Goal: Transaction & Acquisition: Subscribe to service/newsletter

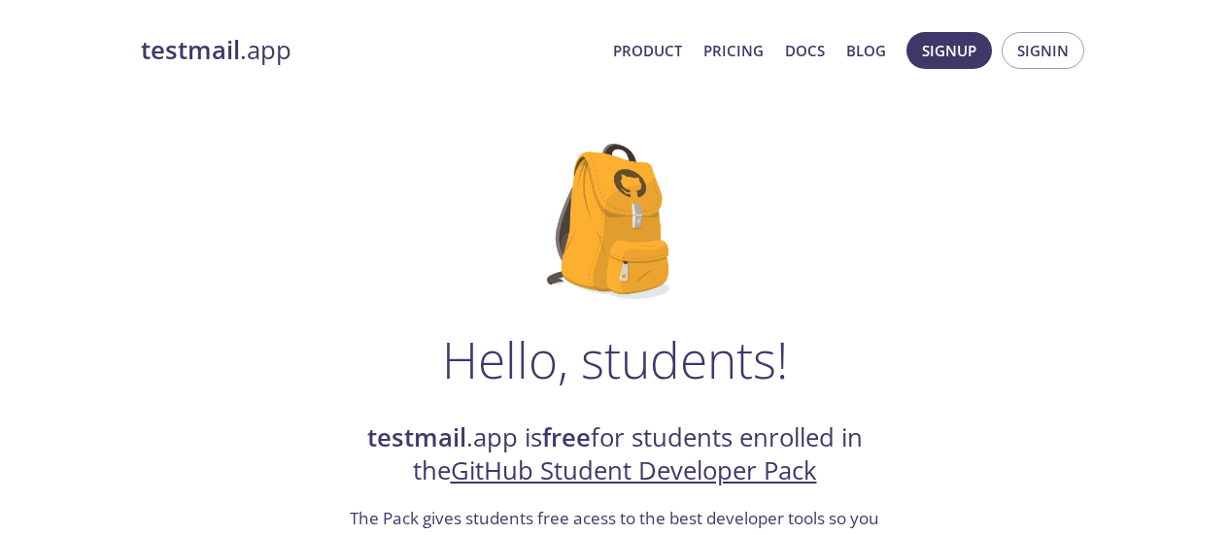
scroll to position [96, 0]
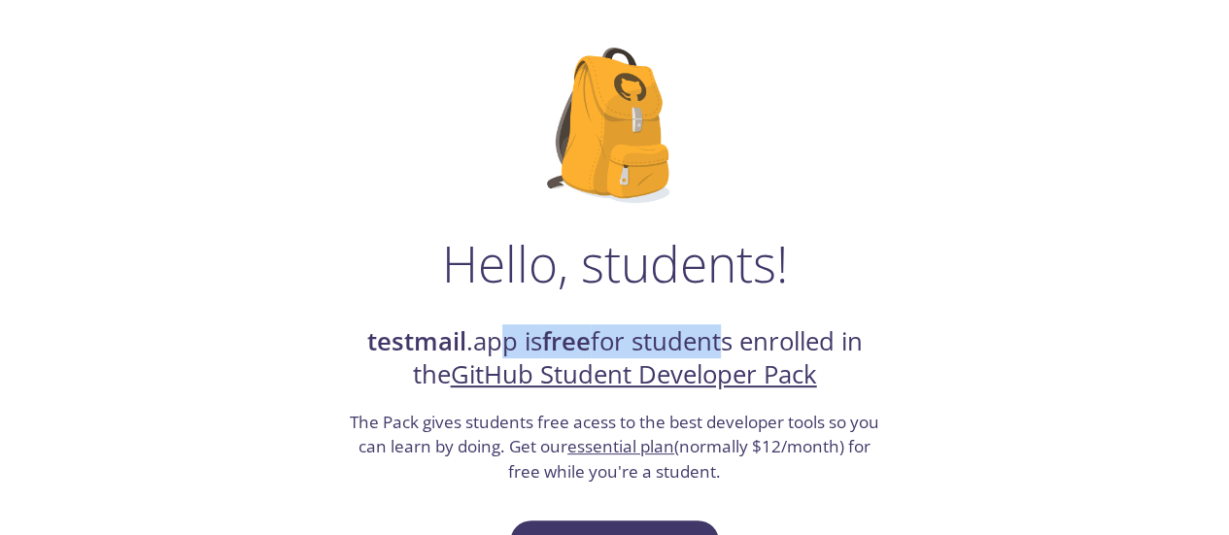
click at [714, 334] on h2 "testmail .app is free for students enrolled in the GitHub Student Developer Pack" at bounding box center [615, 358] width 534 height 67
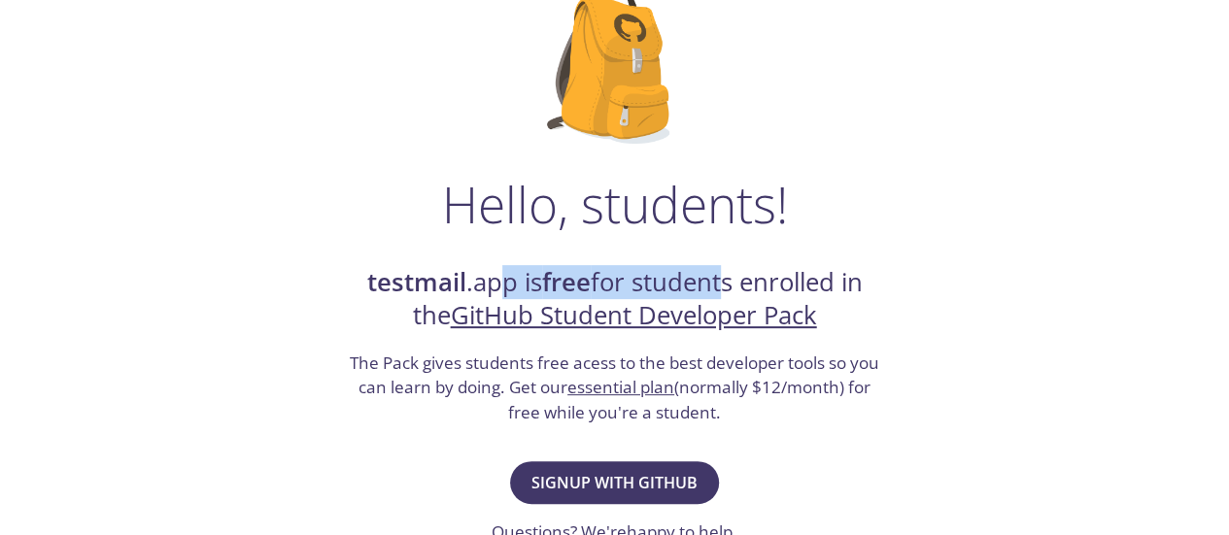
scroll to position [160, 0]
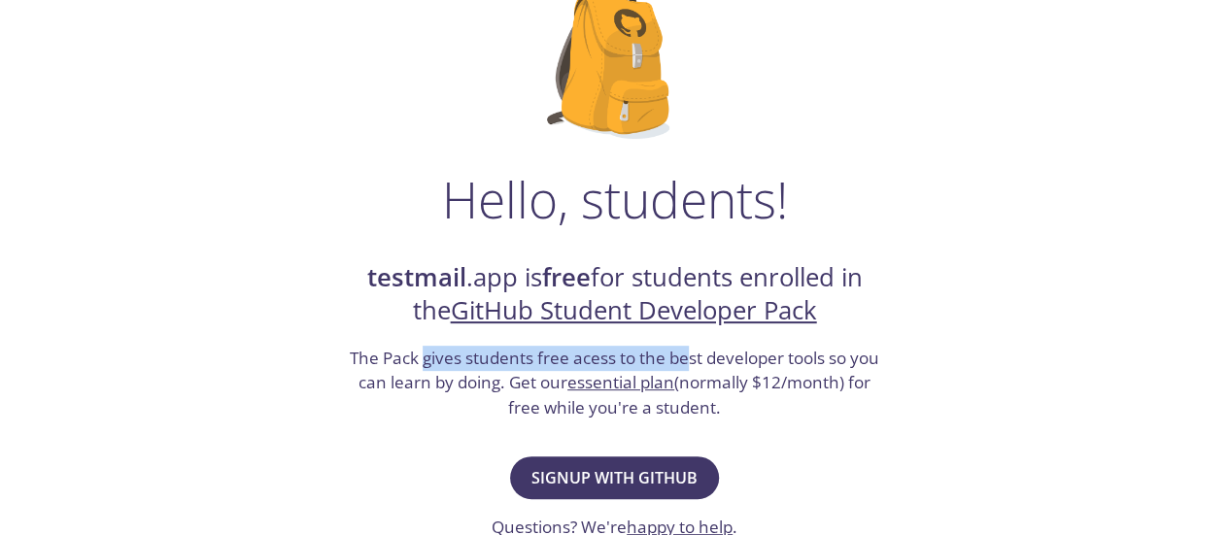
drag, startPoint x: 424, startPoint y: 352, endPoint x: 694, endPoint y: 354, distance: 270.0
click at [694, 354] on h3 "The Pack gives students free acess to the best developer tools so you can learn…" at bounding box center [615, 383] width 534 height 75
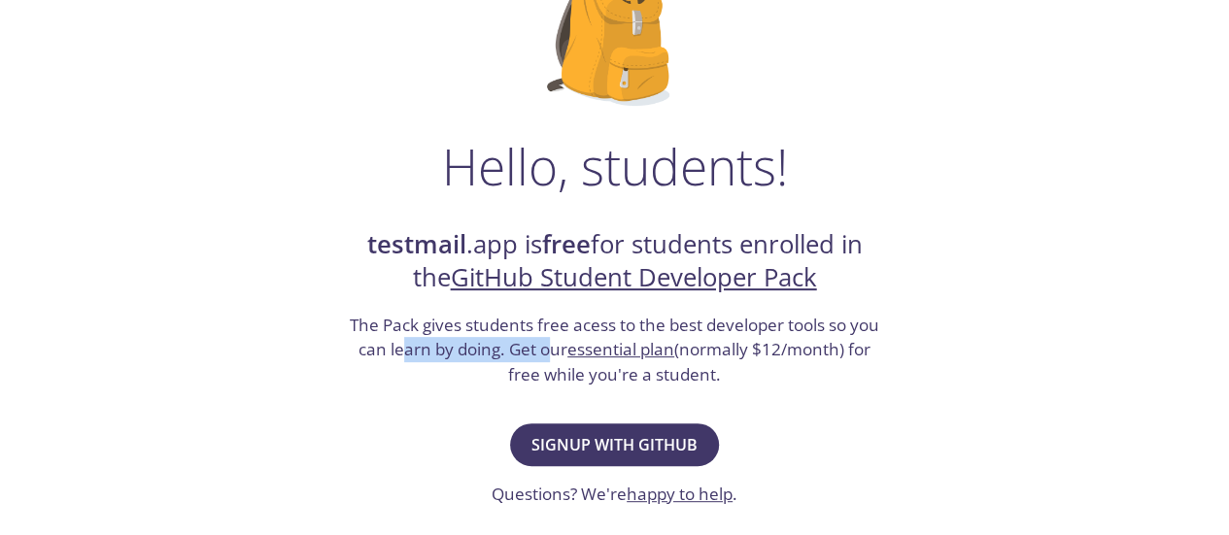
drag, startPoint x: 398, startPoint y: 356, endPoint x: 549, endPoint y: 356, distance: 150.6
click at [549, 356] on h3 "The Pack gives students free acess to the best developer tools so you can learn…" at bounding box center [615, 350] width 534 height 75
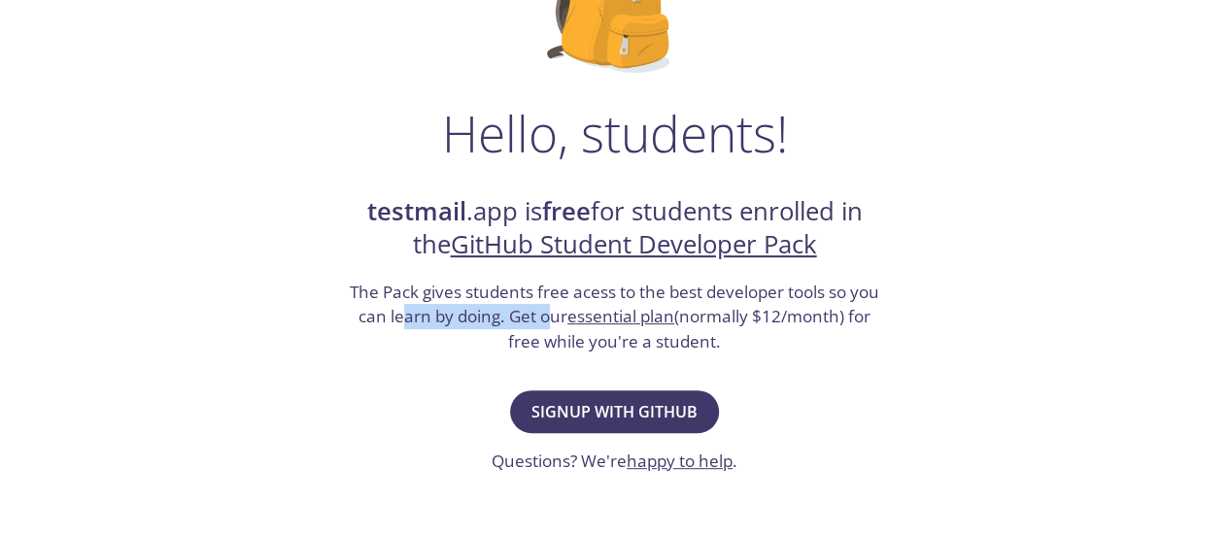
scroll to position [228, 0]
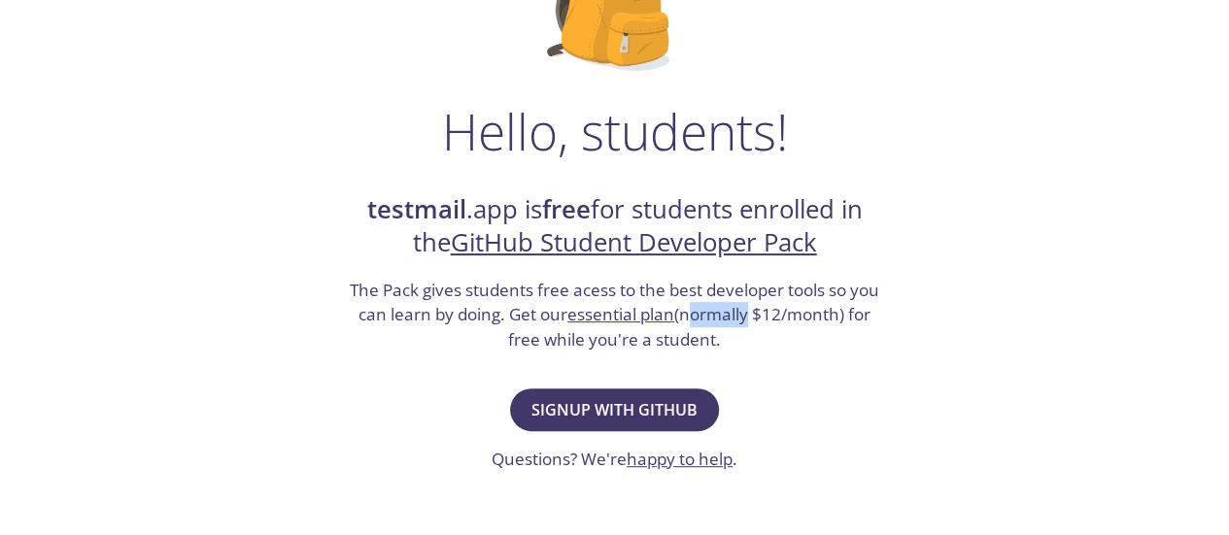
drag, startPoint x: 688, startPoint y: 313, endPoint x: 752, endPoint y: 318, distance: 64.3
click at [752, 318] on h3 "The Pack gives students free acess to the best developer tools so you can learn…" at bounding box center [615, 315] width 534 height 75
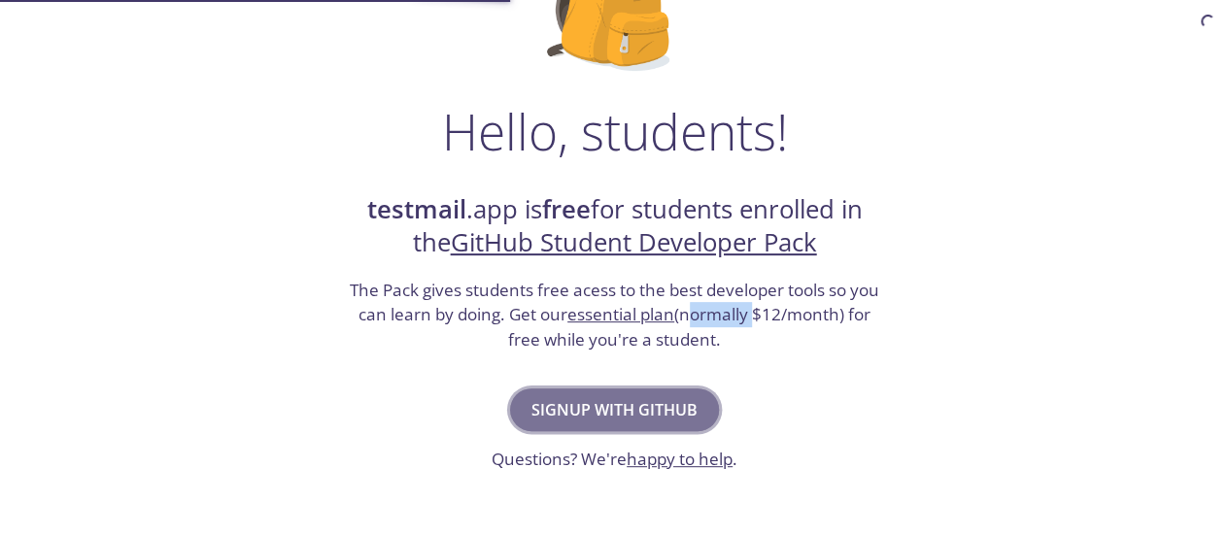
click at [645, 407] on span "Signup with GitHub" at bounding box center [614, 409] width 166 height 27
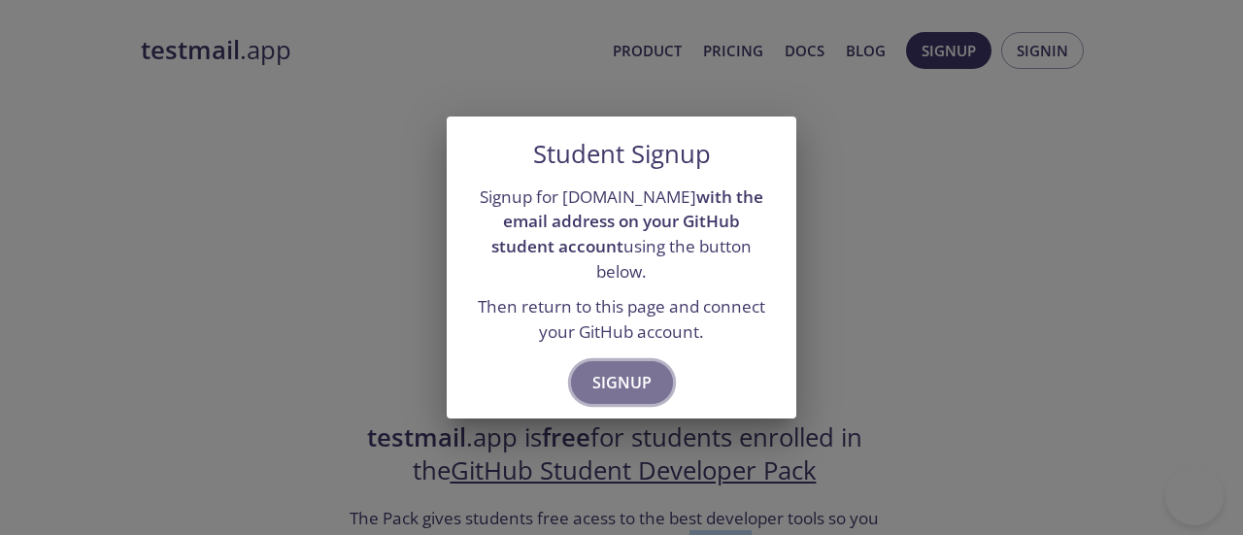
click at [631, 385] on button "Signup" at bounding box center [622, 382] width 102 height 43
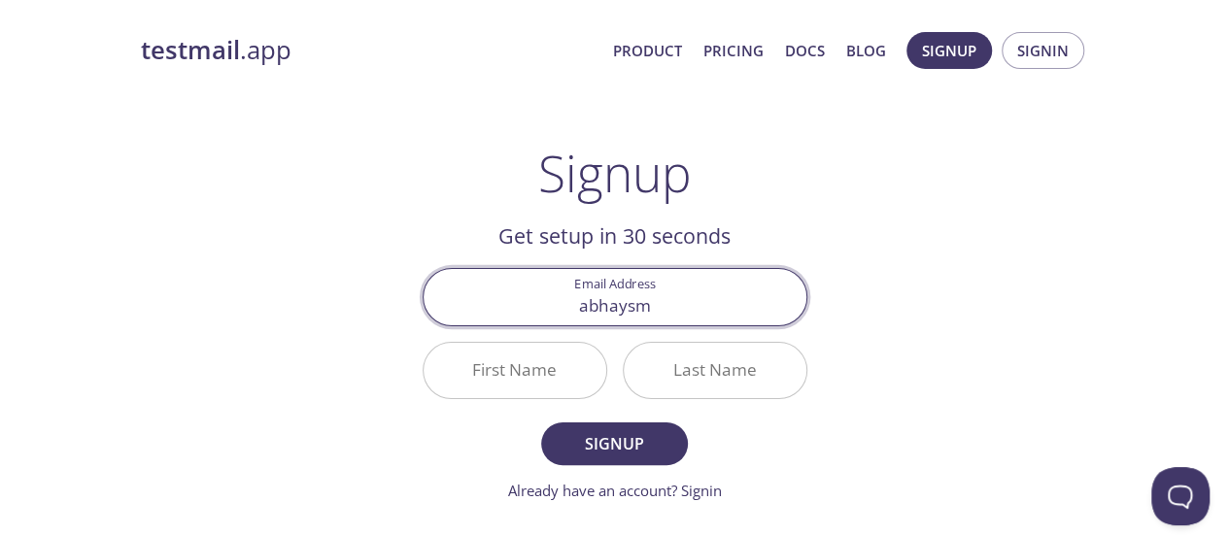
type input "[EMAIL_ADDRESS][DOMAIN_NAME]"
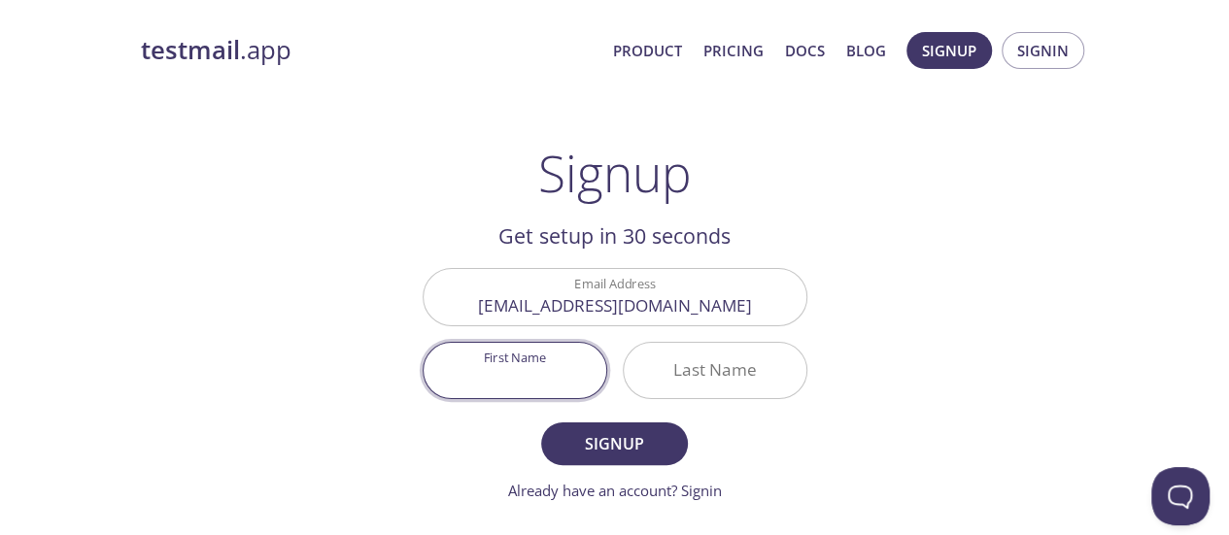
click at [511, 387] on input "First Name" at bounding box center [515, 370] width 183 height 55
type input "Abhay"
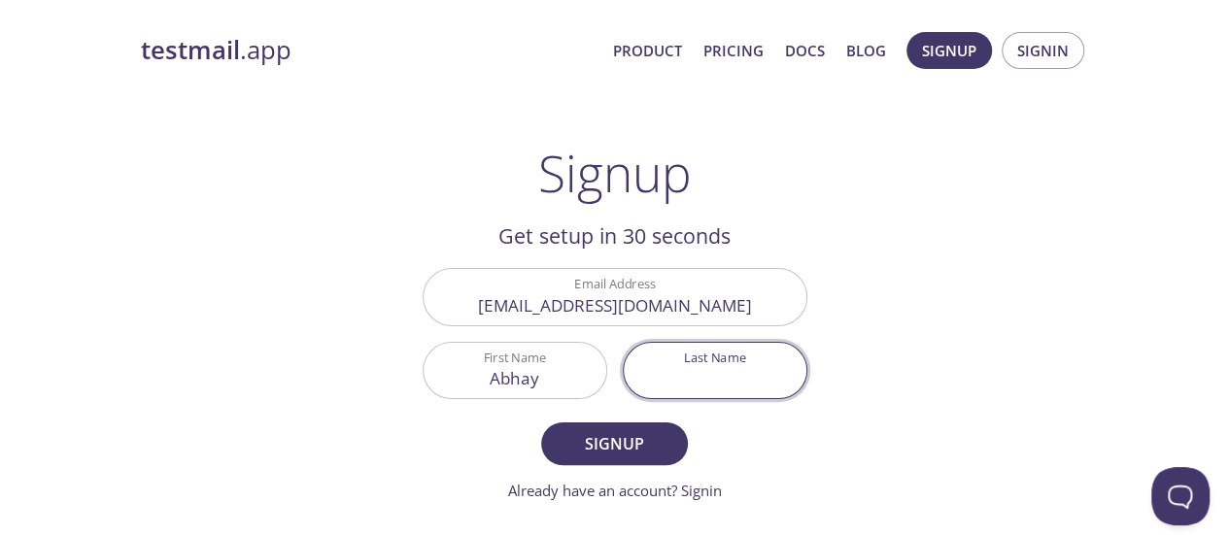
click at [679, 373] on input "Last Name" at bounding box center [715, 370] width 183 height 55
type input "m"
type input "Mishra"
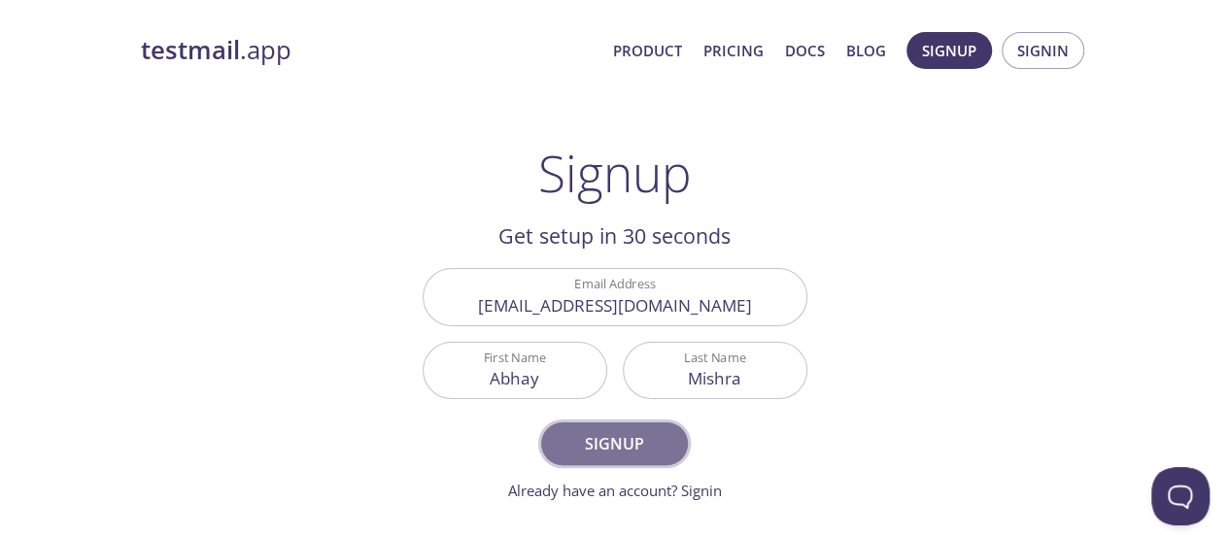
click at [646, 438] on span "Signup" at bounding box center [613, 443] width 103 height 27
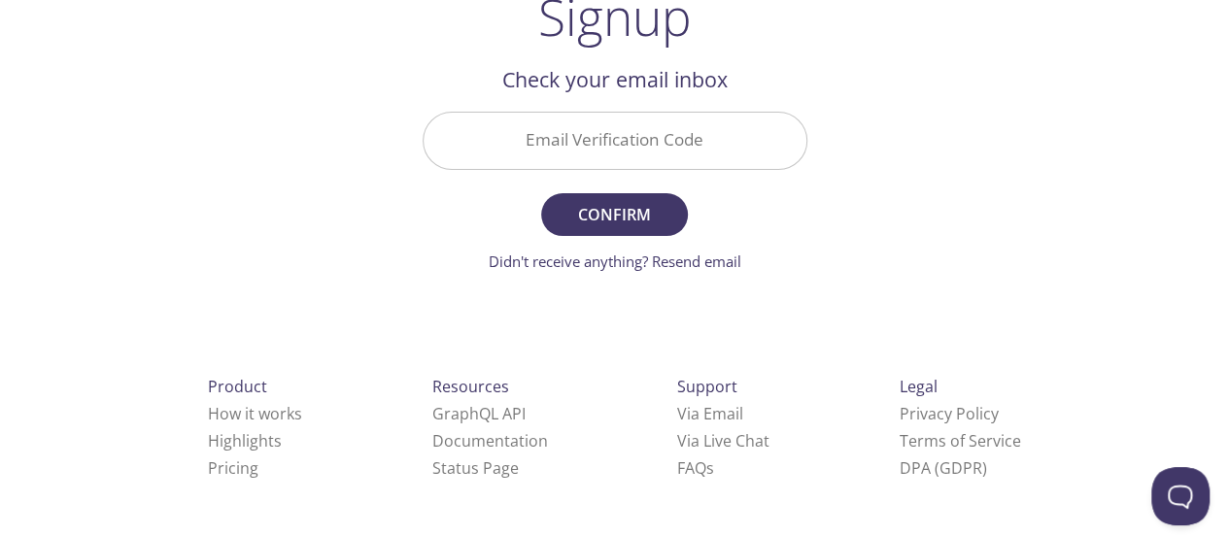
scroll to position [98, 0]
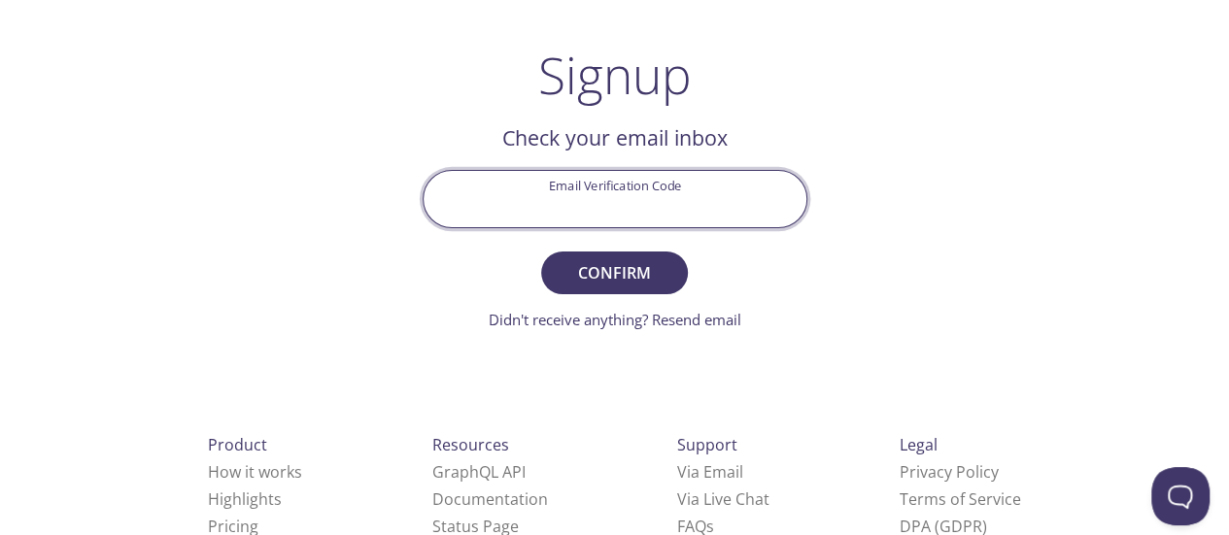
click at [600, 187] on input "Email Verification Code" at bounding box center [615, 198] width 383 height 55
paste input "8NG28R8"
type input "8NG28R8"
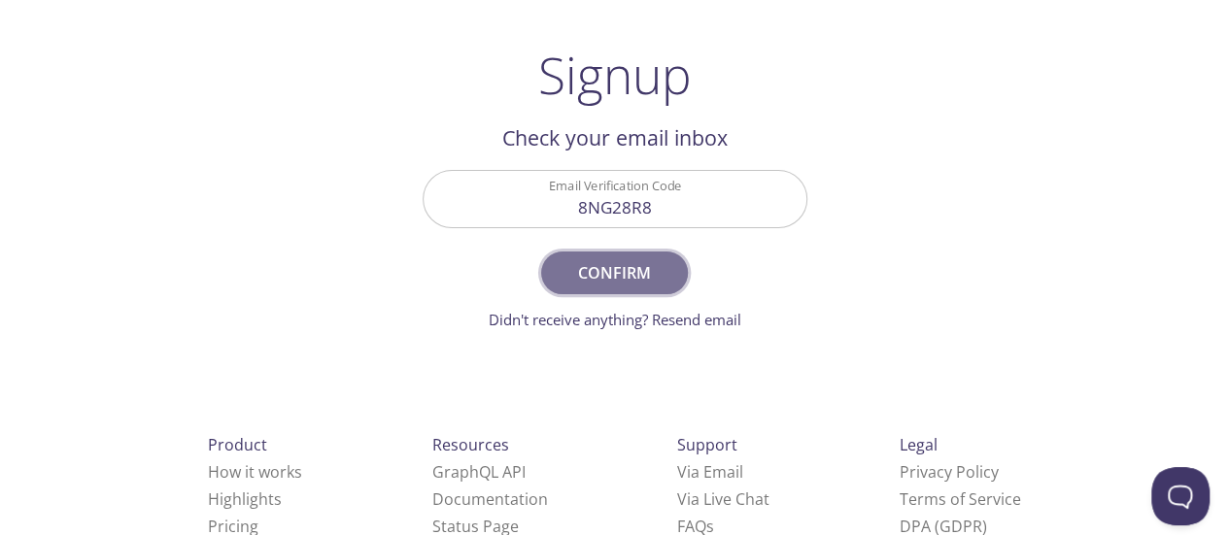
click at [598, 256] on button "Confirm" at bounding box center [614, 273] width 146 height 43
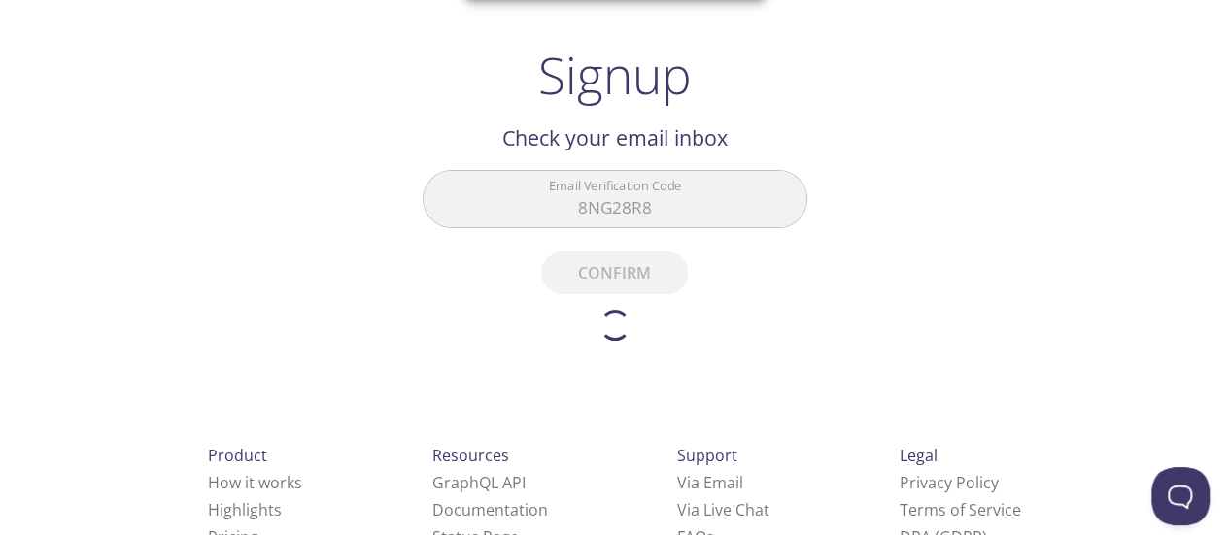
scroll to position [0, 0]
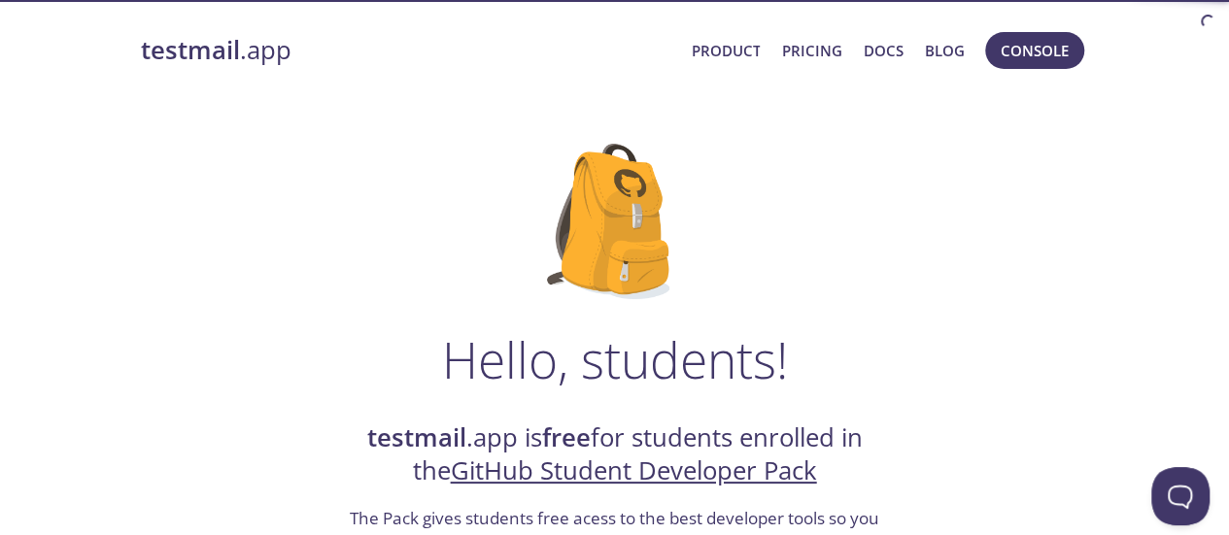
scroll to position [45, 0]
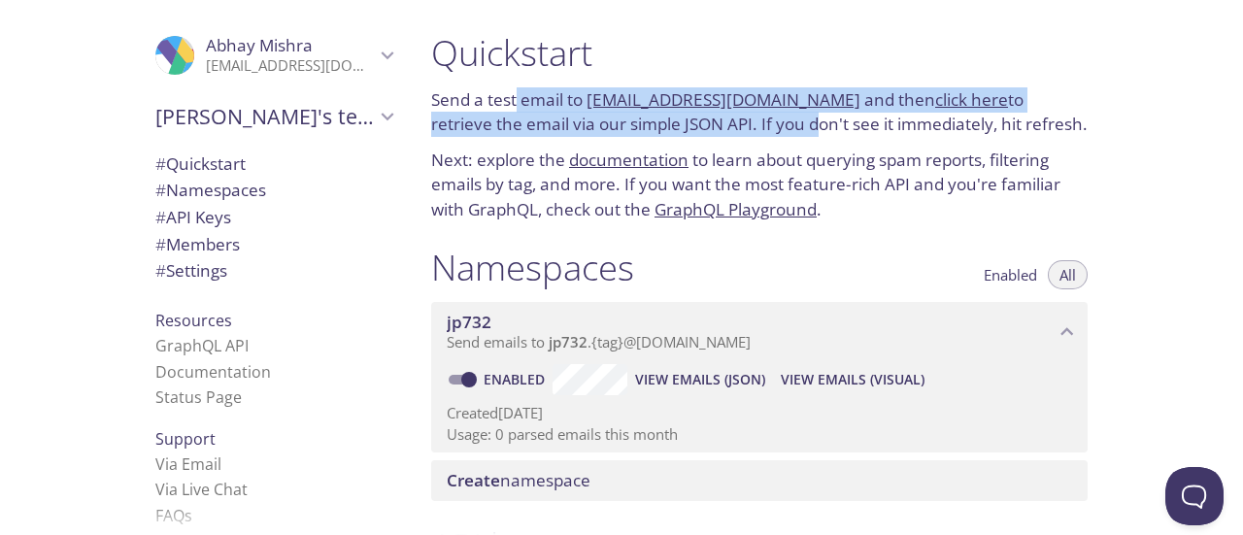
drag, startPoint x: 517, startPoint y: 104, endPoint x: 748, endPoint y: 130, distance: 232.7
click at [748, 130] on p "Send a test email to [EMAIL_ADDRESS][DOMAIN_NAME] and then click here to retrie…" at bounding box center [759, 112] width 657 height 50
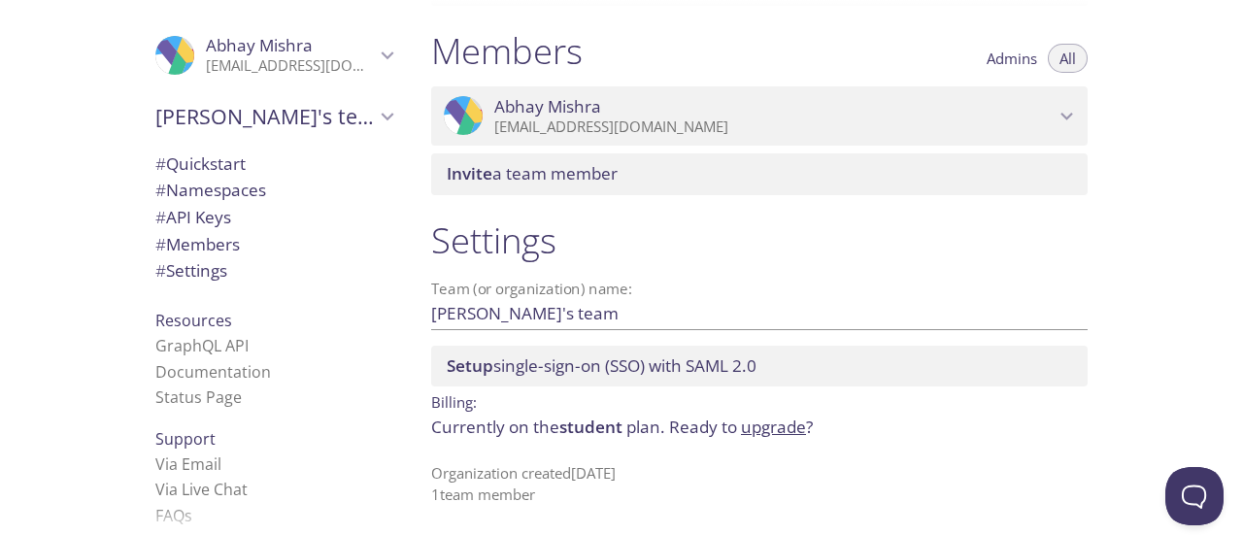
scroll to position [845, 0]
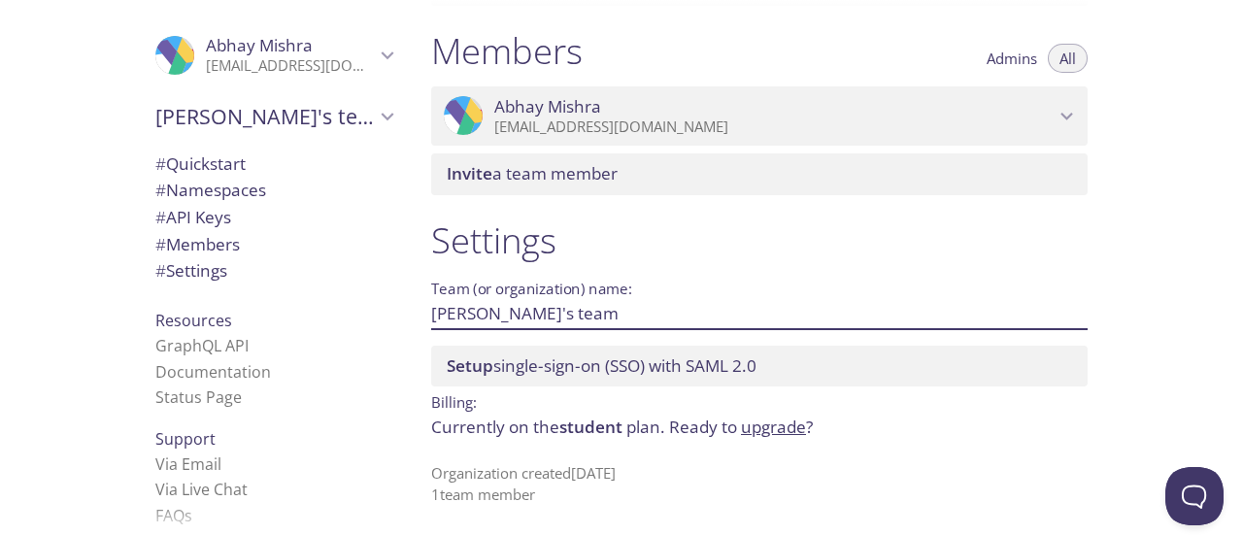
drag, startPoint x: 539, startPoint y: 306, endPoint x: 400, endPoint y: 299, distance: 139.1
click at [400, 299] on div ".cls-1 { fill: #6d5ca8; } .cls-2 { fill: #3fc191; } .cls-3 { fill: #3b4752; } .…" at bounding box center [621, 267] width 1243 height 535
type input "CyberDirectory Team"
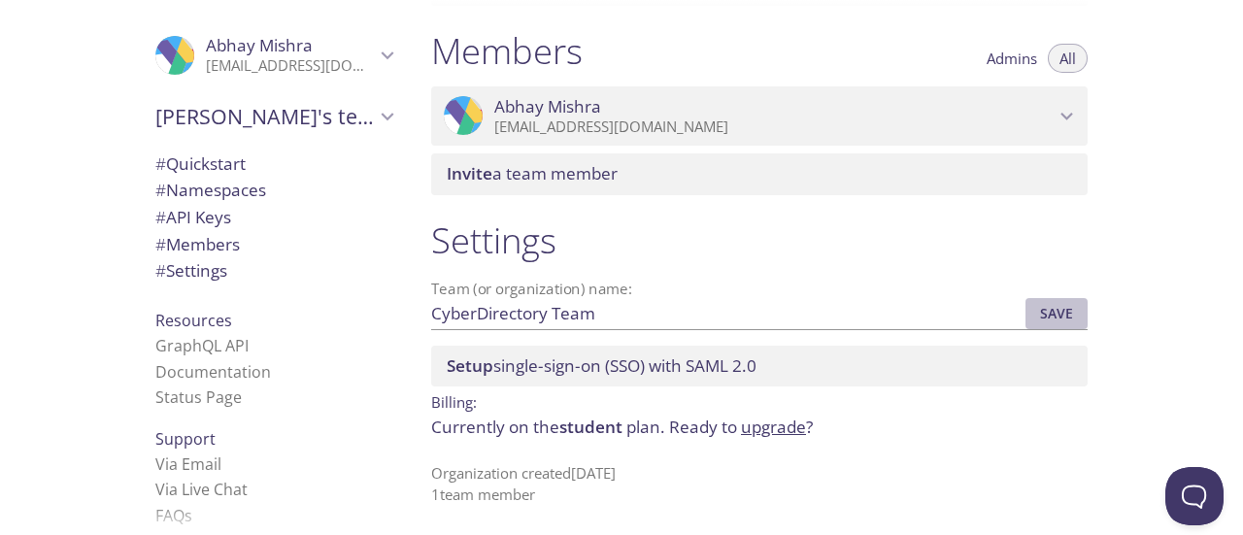
click at [1064, 306] on span "Save" at bounding box center [1057, 313] width 52 height 23
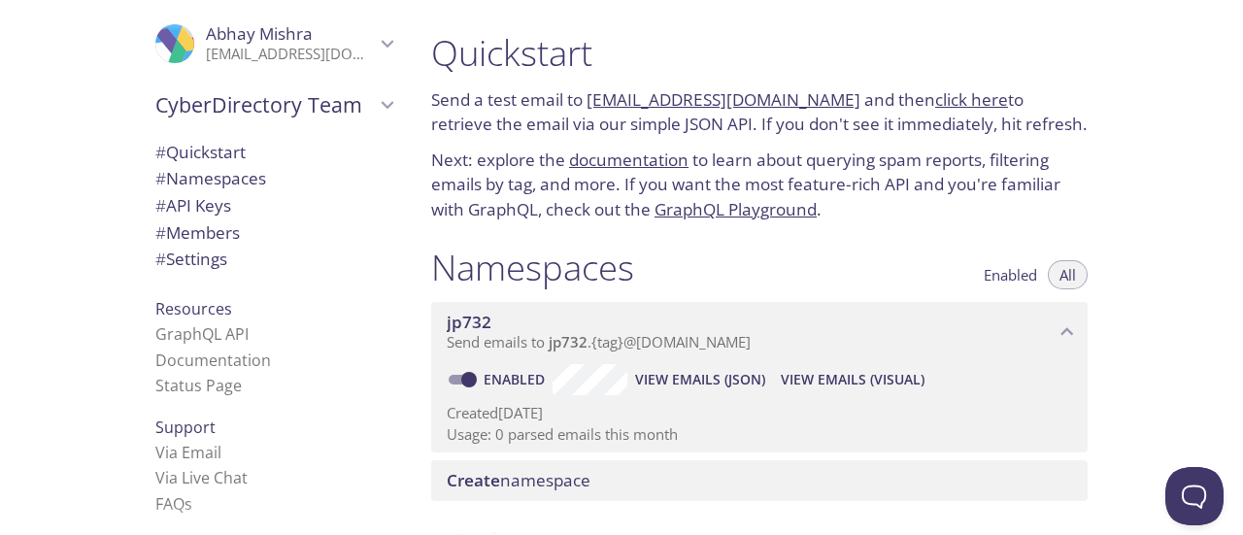
scroll to position [27, 0]
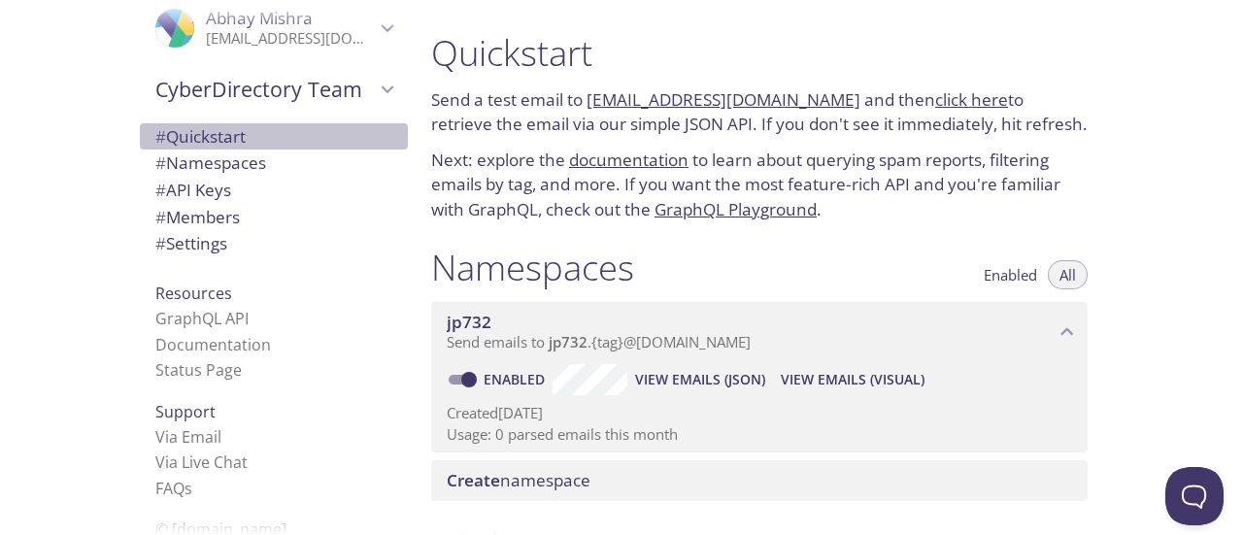
click at [212, 129] on span "# Quickstart" at bounding box center [200, 136] width 90 height 22
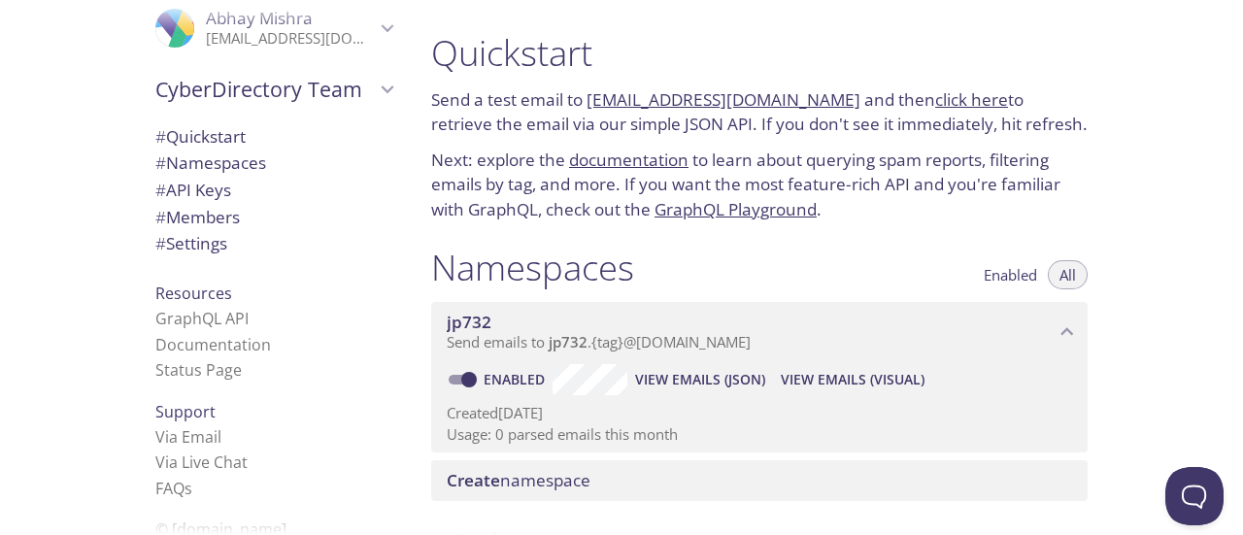
scroll to position [33, 0]
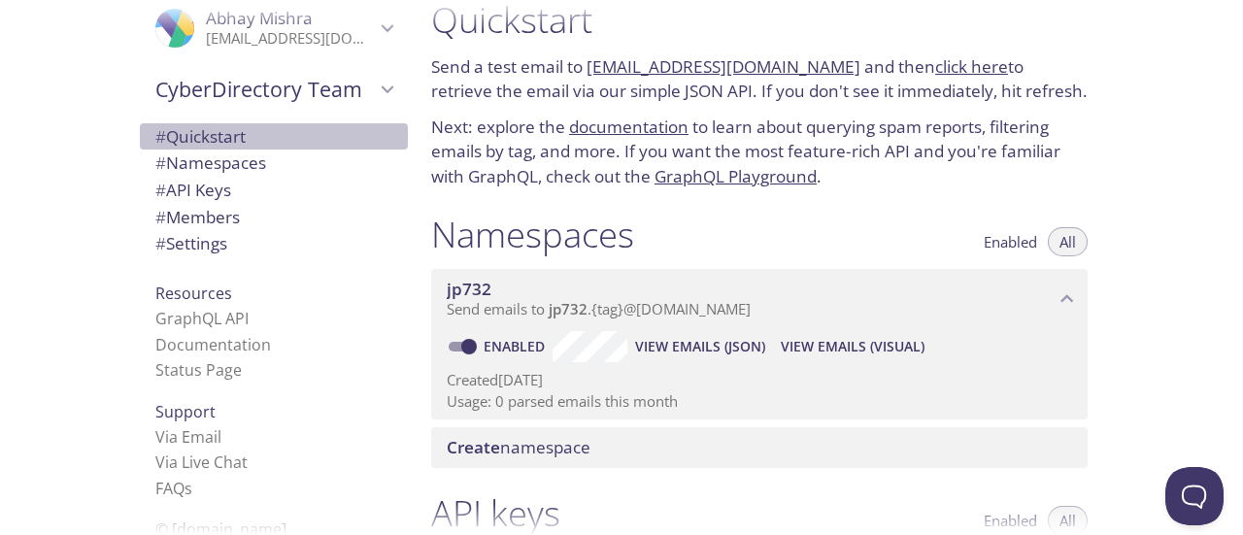
click at [217, 145] on span "# Quickstart" at bounding box center [200, 136] width 90 height 22
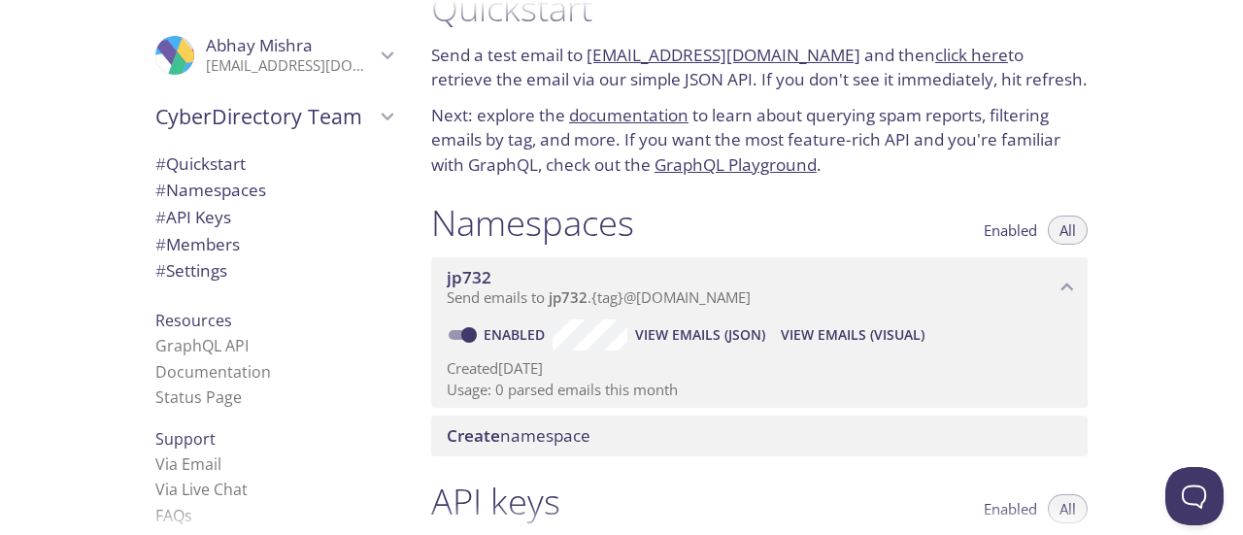
scroll to position [0, 0]
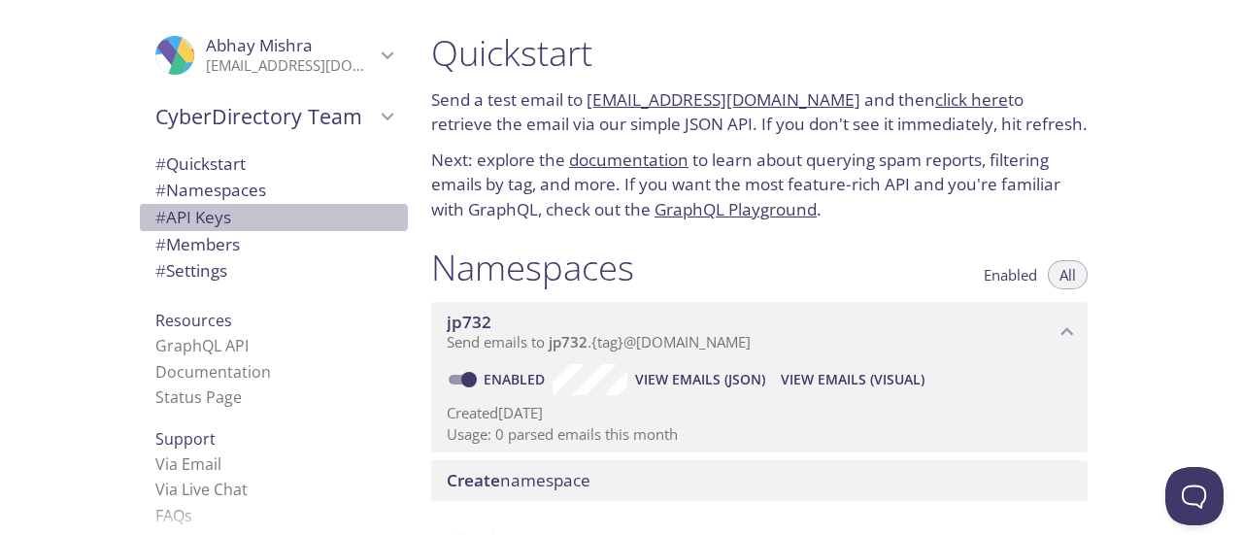
click at [229, 212] on span "# API Keys" at bounding box center [273, 217] width 237 height 25
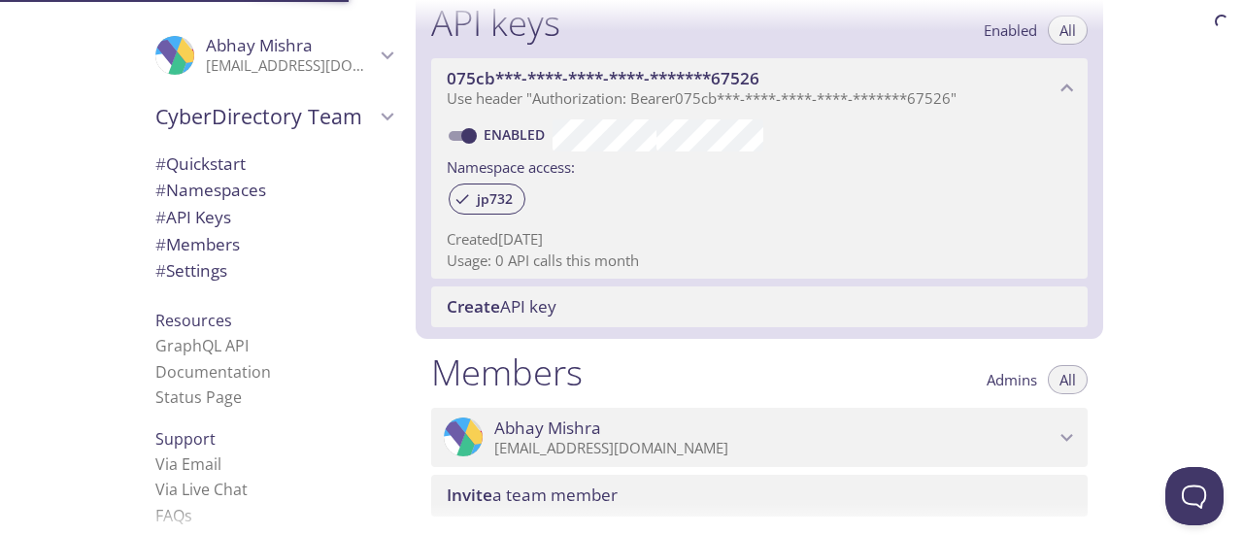
scroll to position [525, 0]
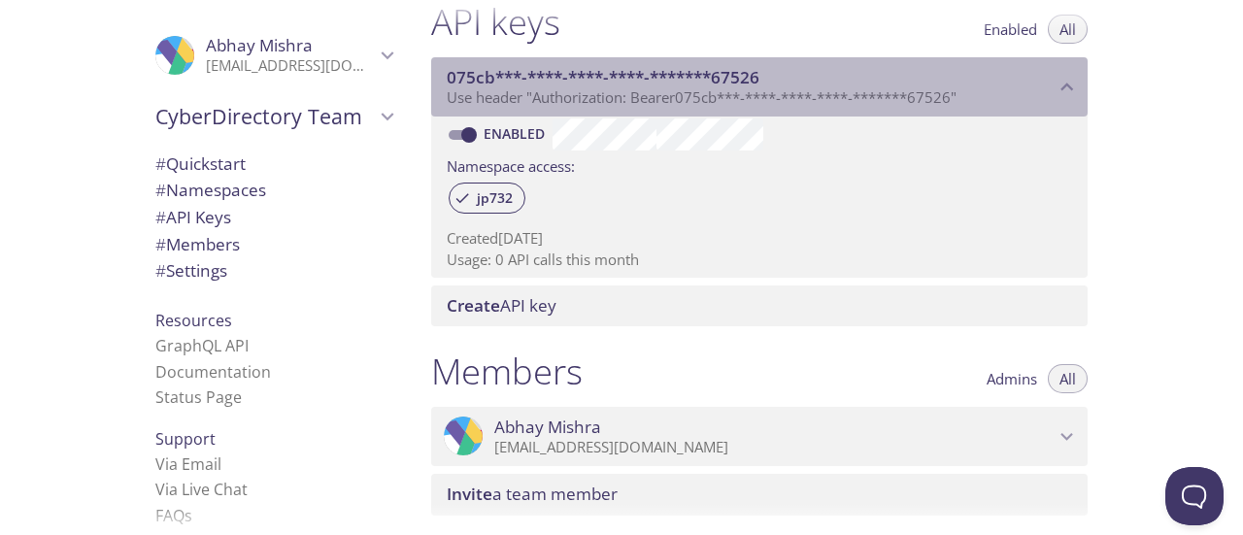
click at [704, 90] on span "Use header "Authorization: Bearer 075cb***-****-****-****-*******67526 "" at bounding box center [702, 96] width 510 height 19
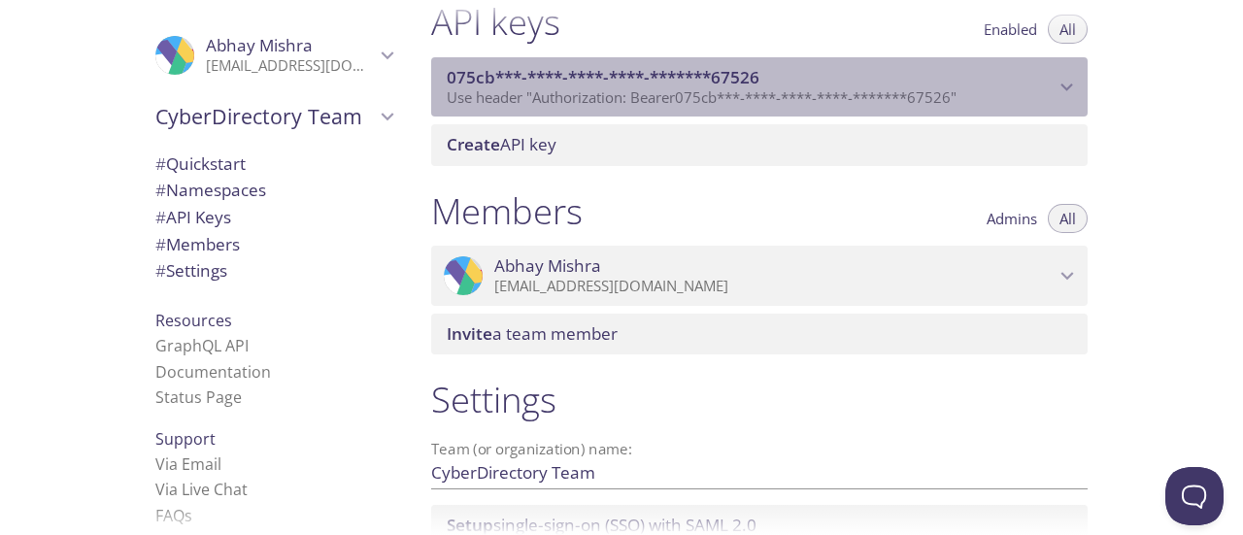
click at [704, 90] on span "Use header "Authorization: Bearer 075cb***-****-****-****-*******67526 "" at bounding box center [702, 96] width 510 height 19
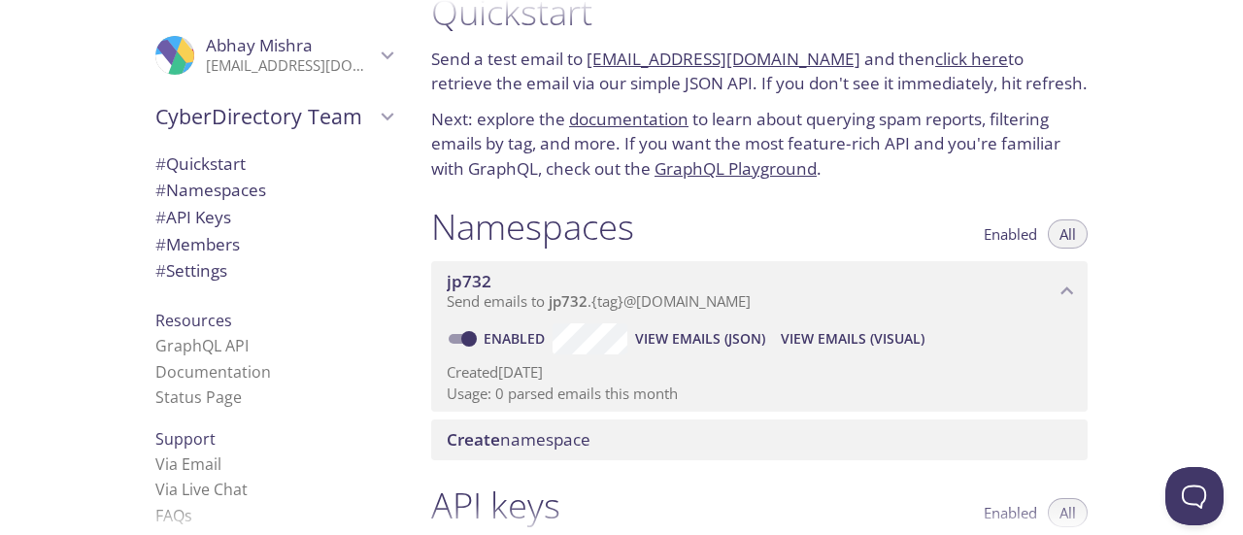
scroll to position [0, 0]
